Goal: Complete application form

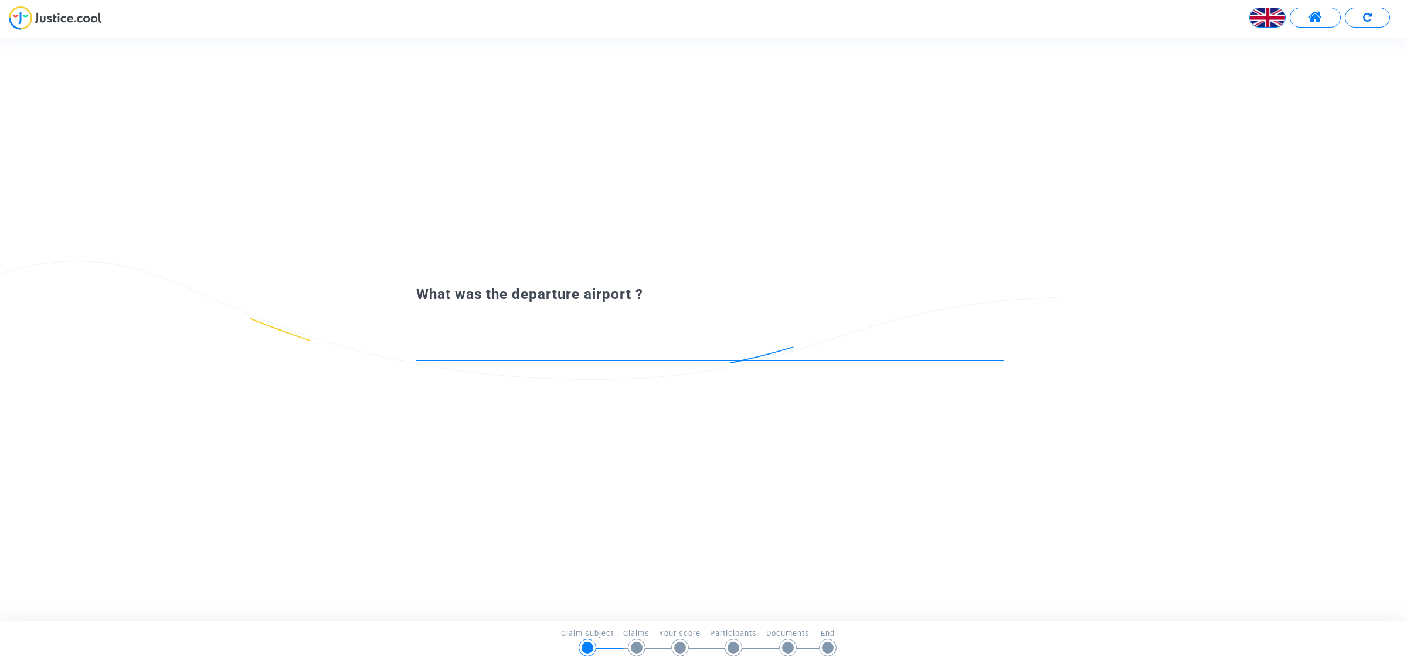
click at [452, 346] on input at bounding box center [710, 349] width 588 height 12
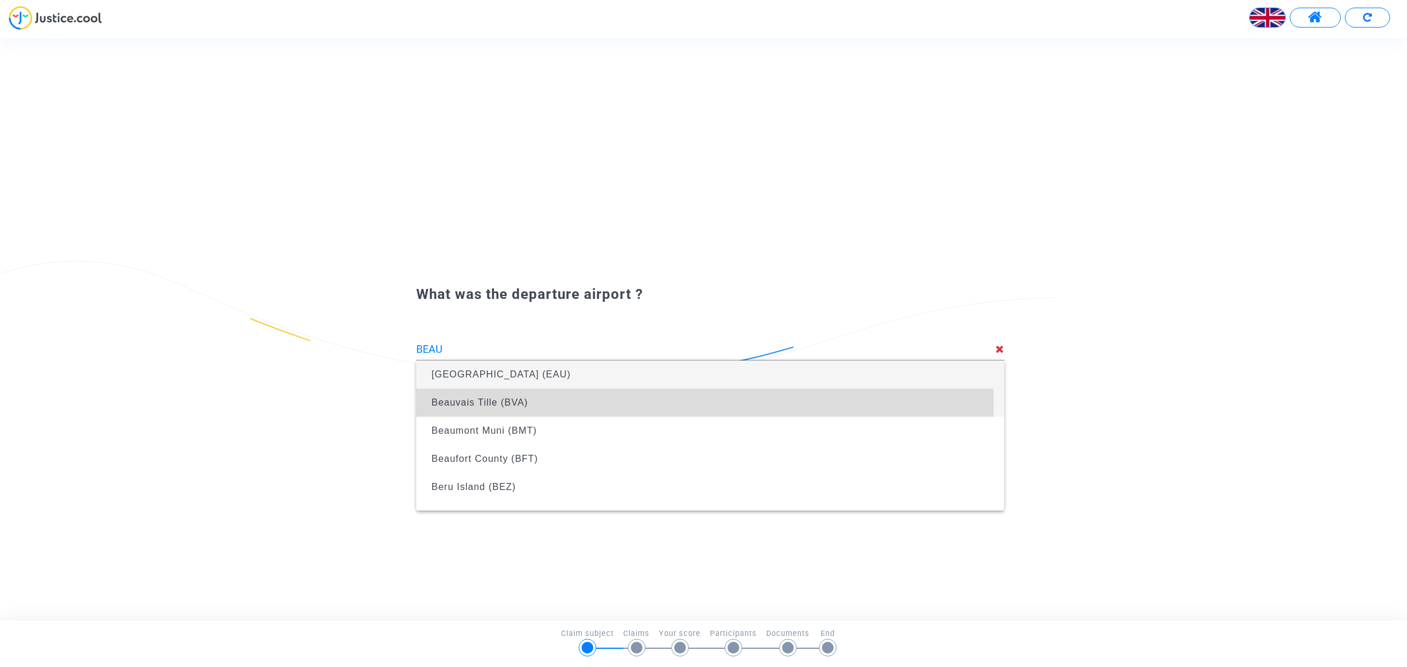
click at [472, 406] on span "Beauvais Tille (BVA)" at bounding box center [479, 402] width 97 height 10
type input "Beauvais Tille (BVA)"
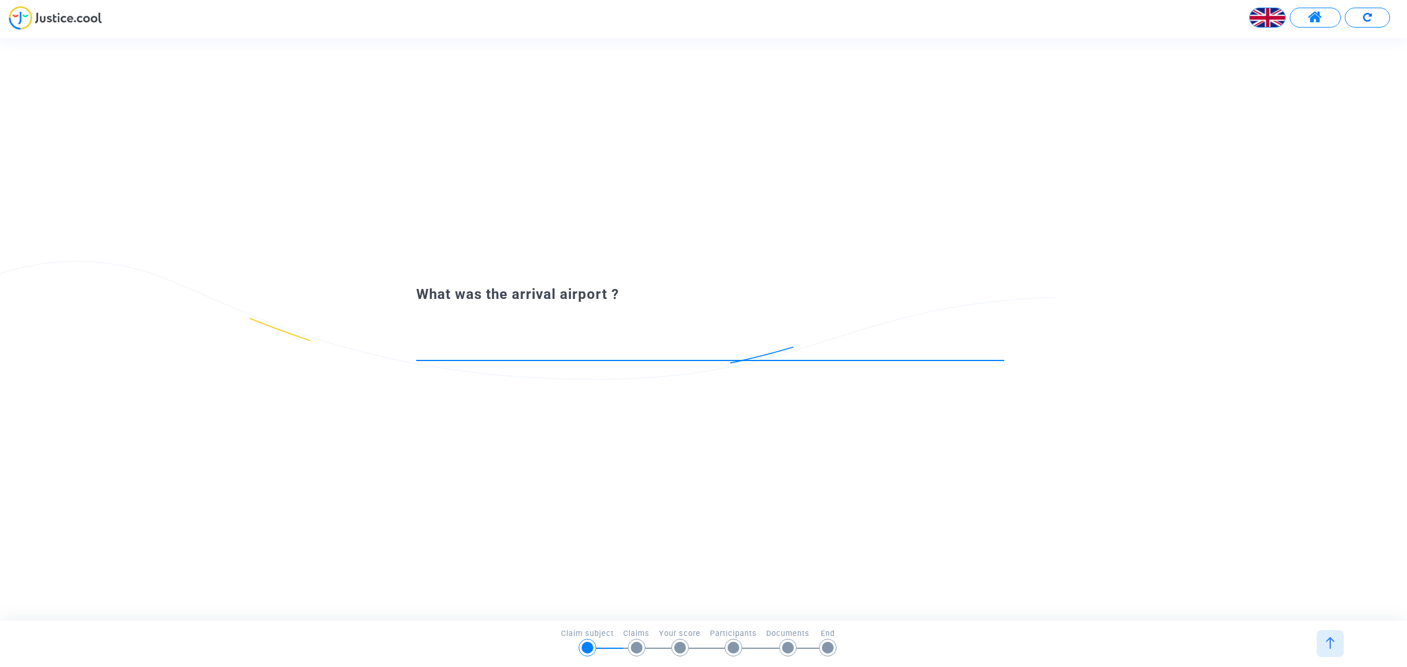
click at [445, 352] on input at bounding box center [710, 349] width 588 height 12
drag, startPoint x: 418, startPoint y: 349, endPoint x: 438, endPoint y: 346, distance: 20.7
click at [418, 349] on input "[PERSON_NAME][GEOGRAPHIC_DATA] (TTU)" at bounding box center [710, 349] width 588 height 12
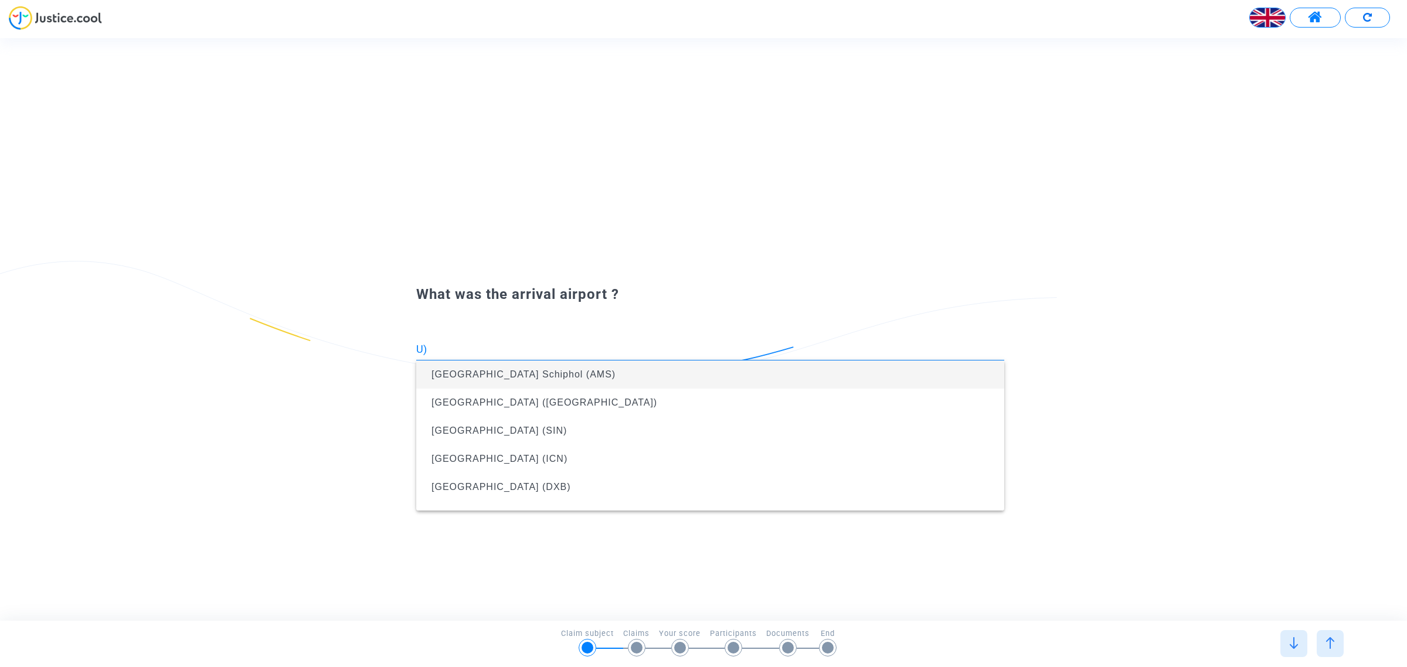
type input ")"
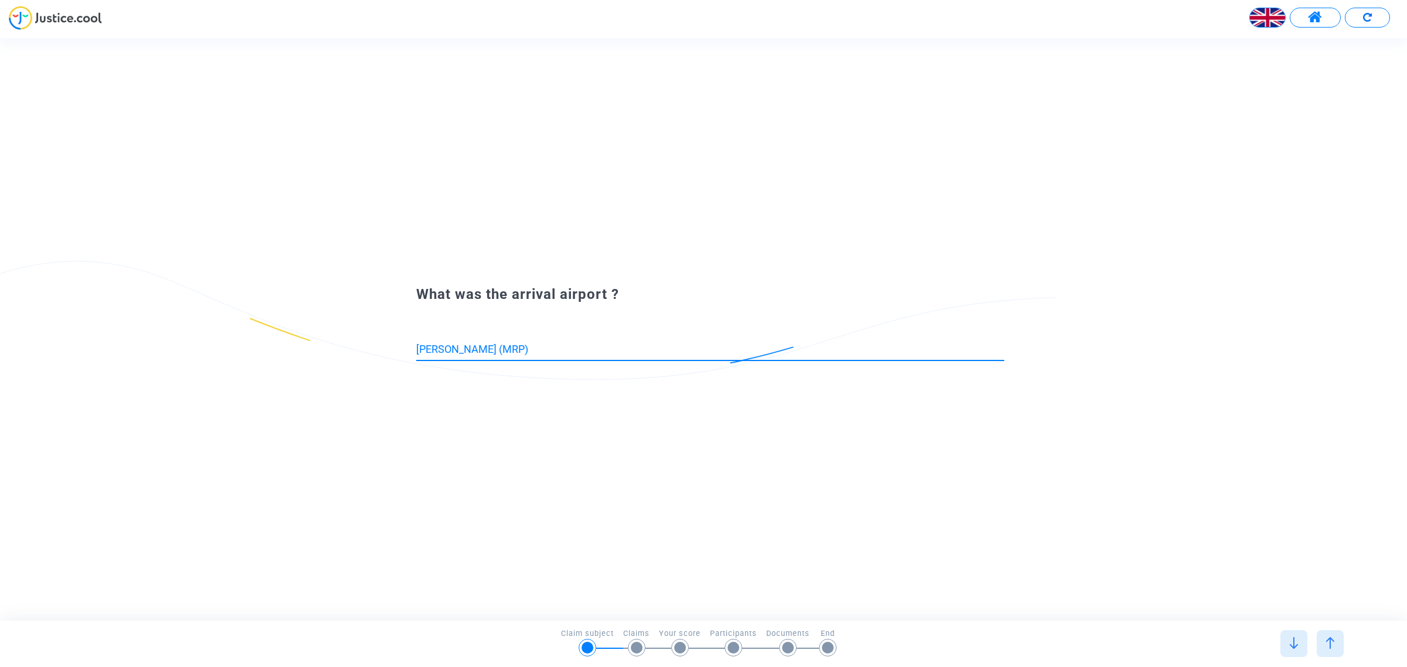
drag, startPoint x: 416, startPoint y: 350, endPoint x: 476, endPoint y: 350, distance: 60.4
click at [476, 350] on input "[PERSON_NAME] (MRP)" at bounding box center [710, 349] width 588 height 12
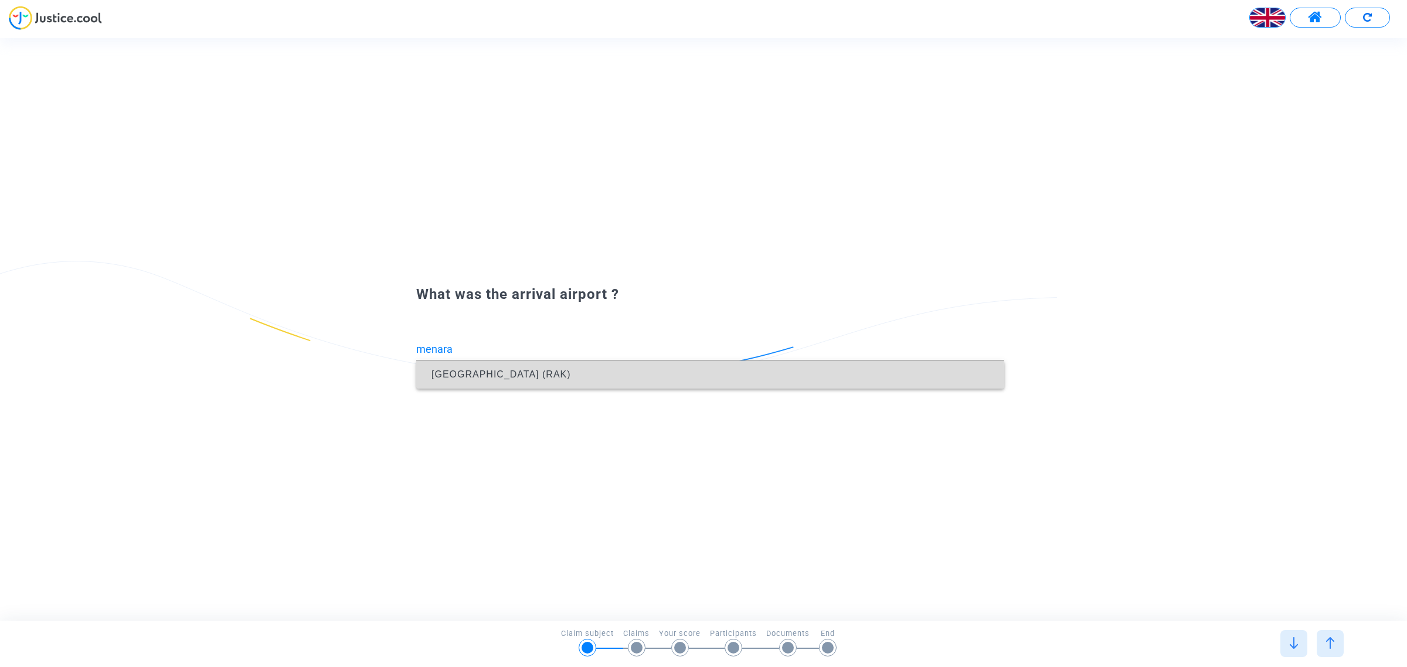
click at [499, 377] on span "[GEOGRAPHIC_DATA] (RAK)" at bounding box center [500, 374] width 139 height 10
type input "[GEOGRAPHIC_DATA] (RAK)"
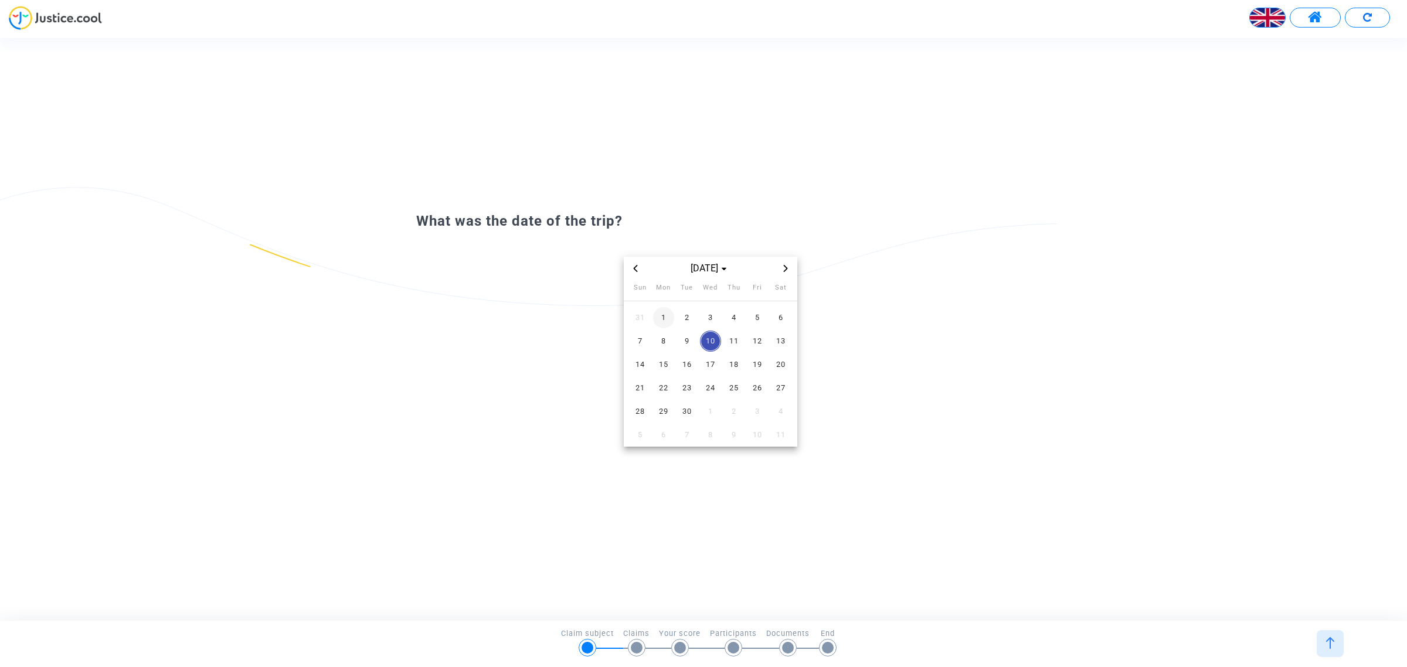
click at [653, 308] on span "1" at bounding box center [663, 317] width 21 height 21
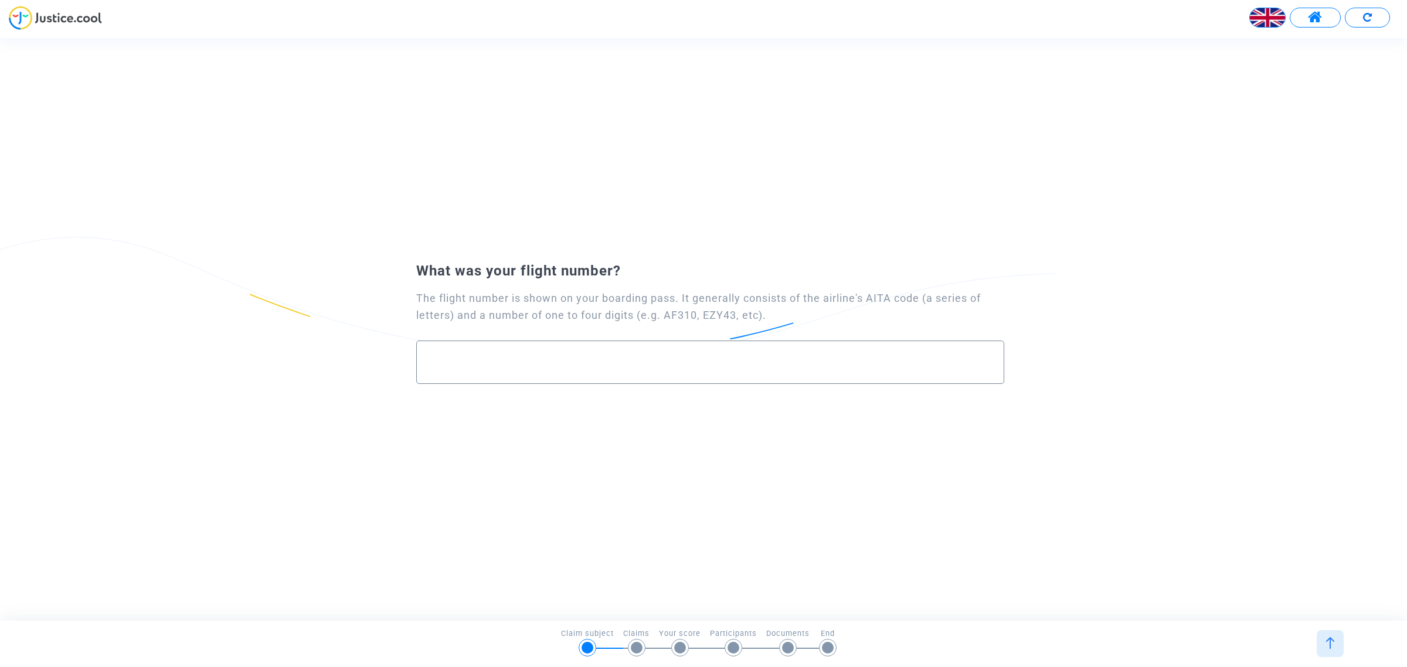
click at [451, 365] on input "text" at bounding box center [709, 362] width 563 height 13
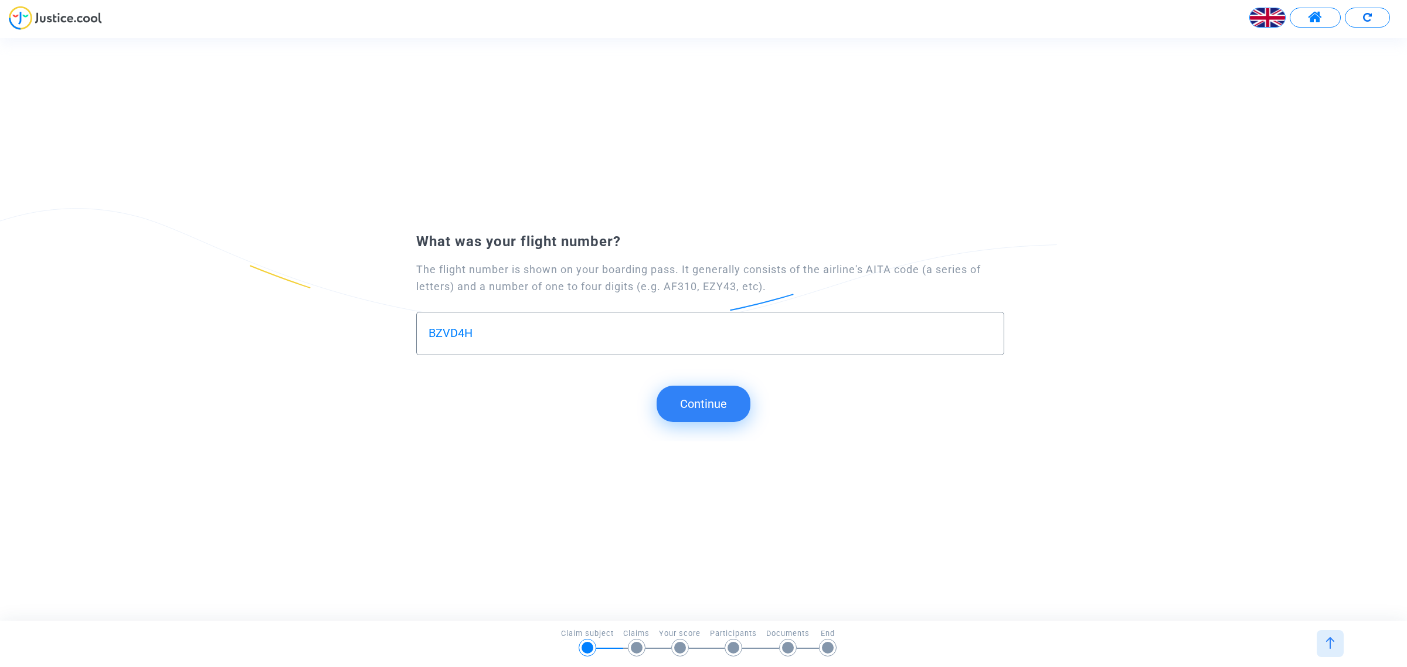
type input "BZVD4H"
click at [695, 404] on button "Continue" at bounding box center [703, 404] width 94 height 36
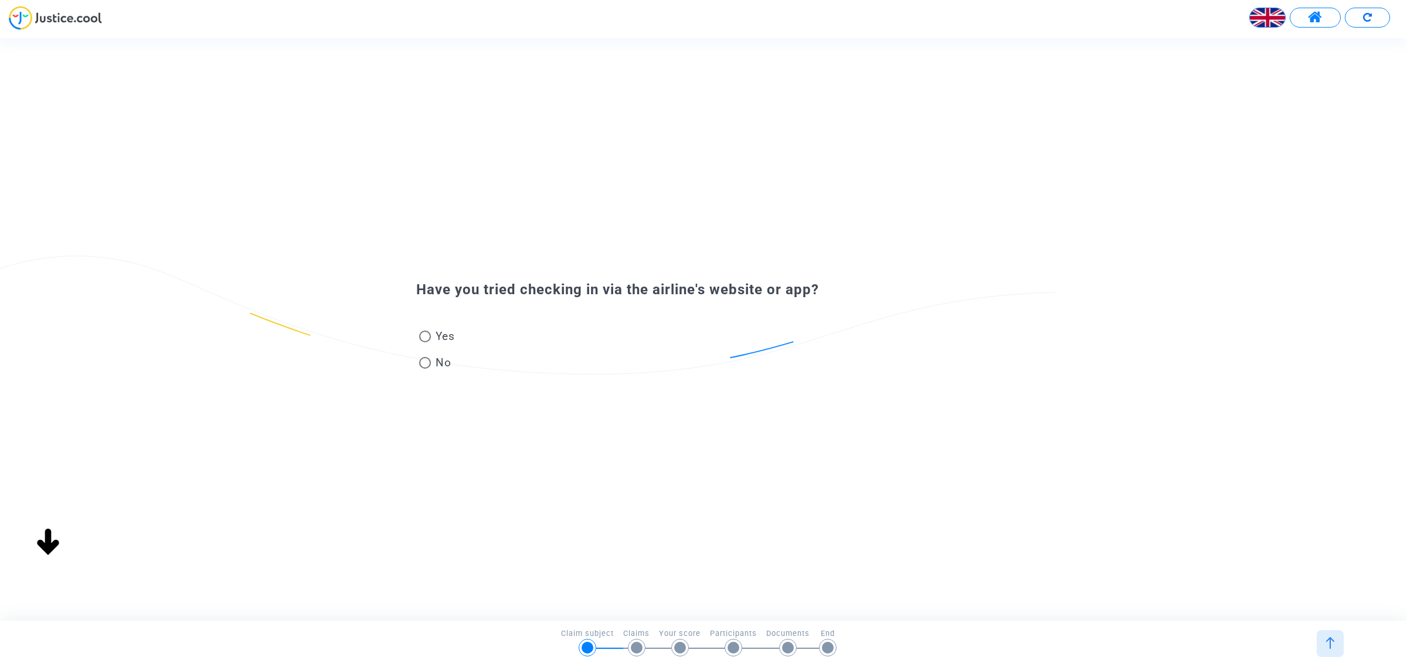
click at [1265, 18] on img at bounding box center [1267, 17] width 35 height 35
click at [1231, 50] on div "Français" at bounding box center [1215, 48] width 93 height 28
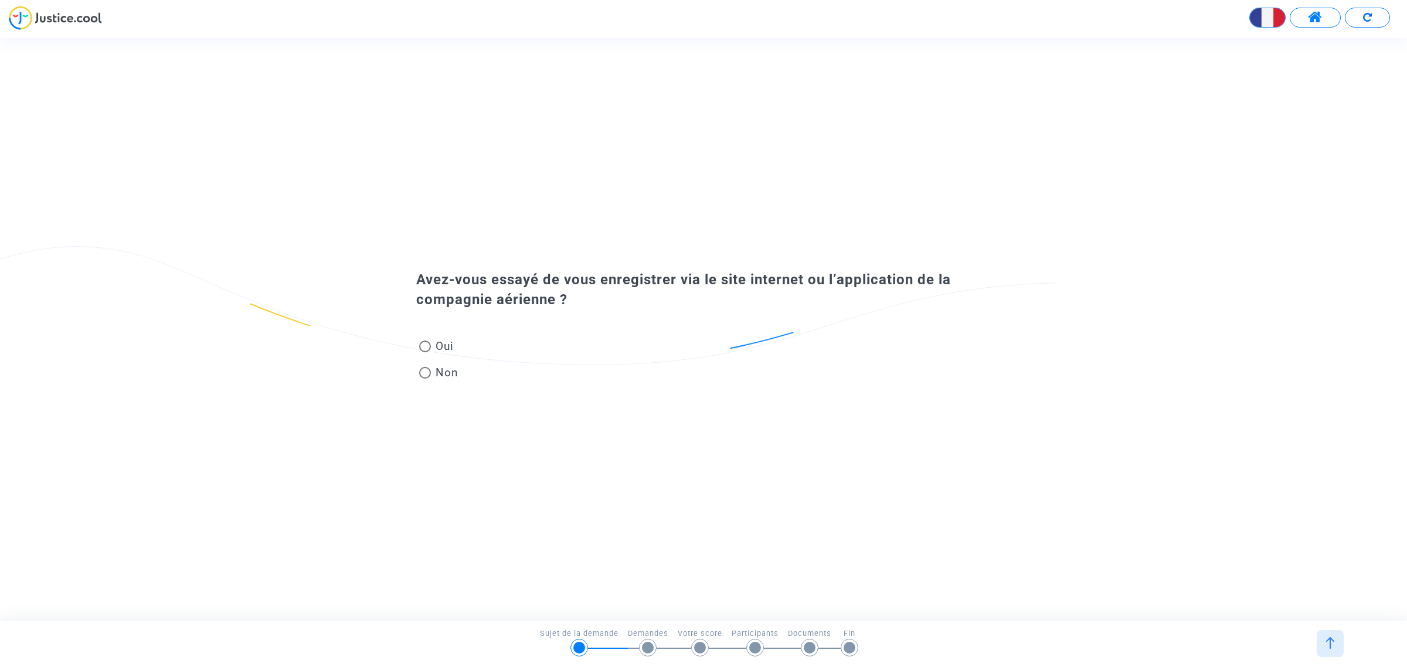
click at [425, 346] on span at bounding box center [425, 346] width 0 height 0
click at [424, 352] on input "Oui" at bounding box center [424, 352] width 1 height 1
radio input "true"
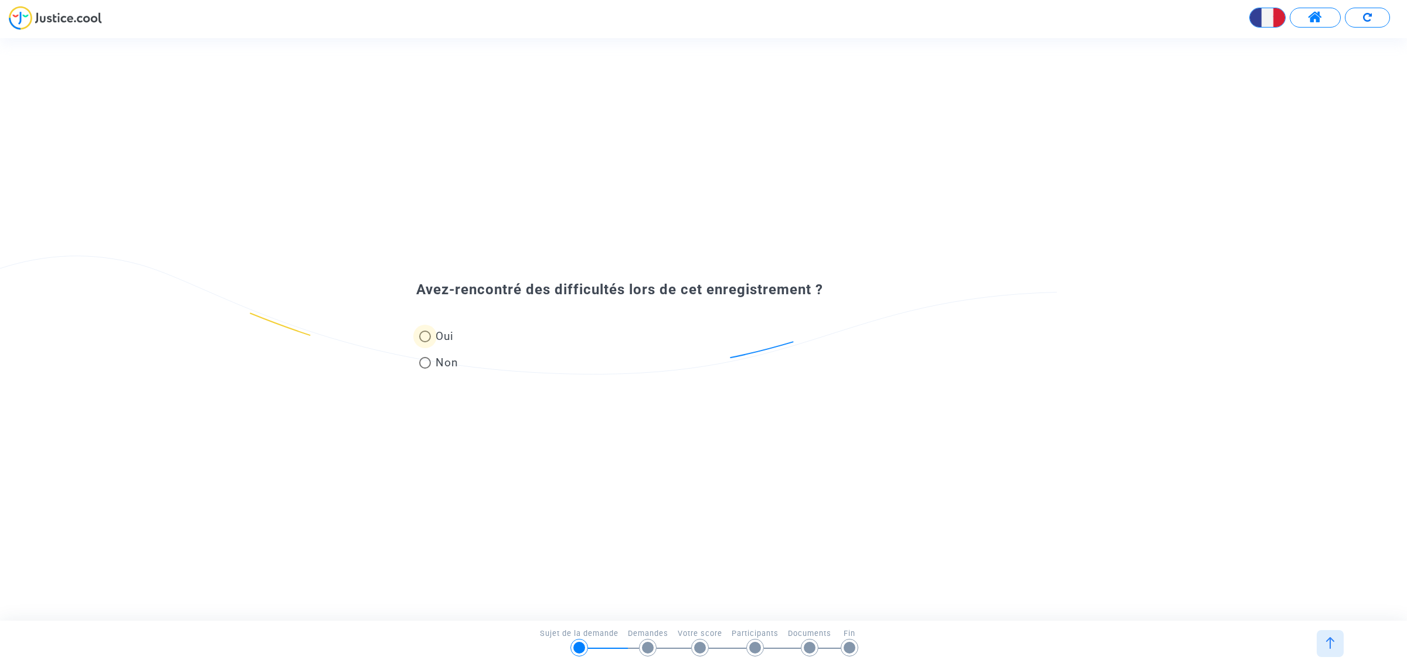
click at [423, 338] on span at bounding box center [425, 337] width 12 height 12
click at [424, 342] on input "Oui" at bounding box center [424, 342] width 1 height 1
radio input "true"
